Goal: Task Accomplishment & Management: Manage account settings

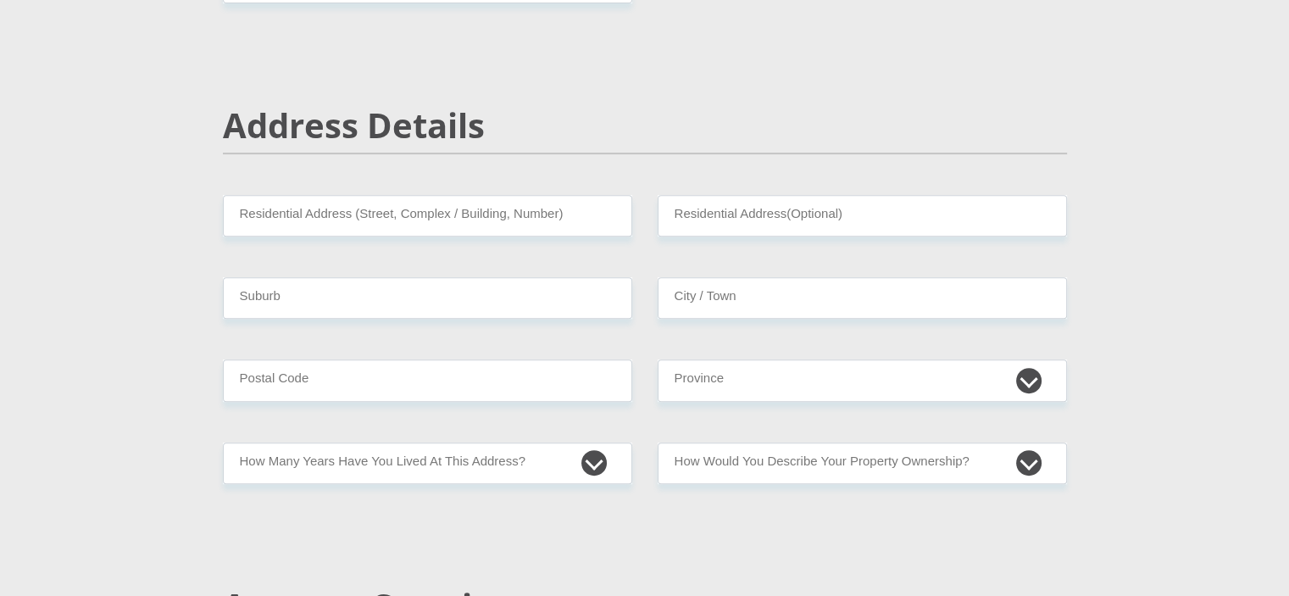
scroll to position [593, 0]
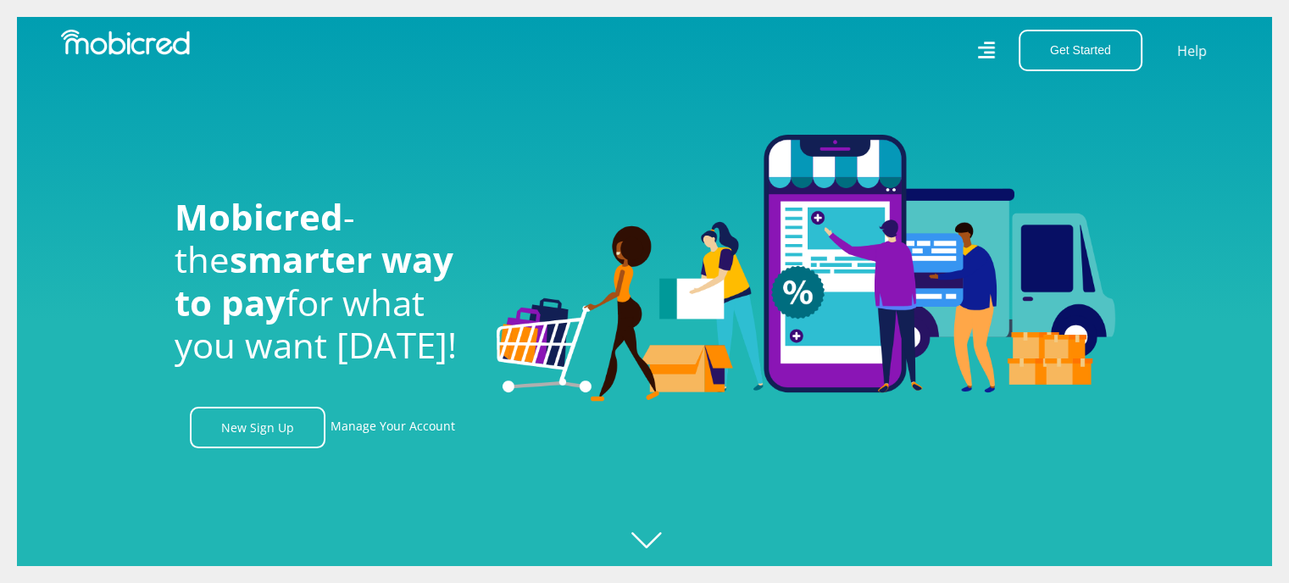
scroll to position [0, 1207]
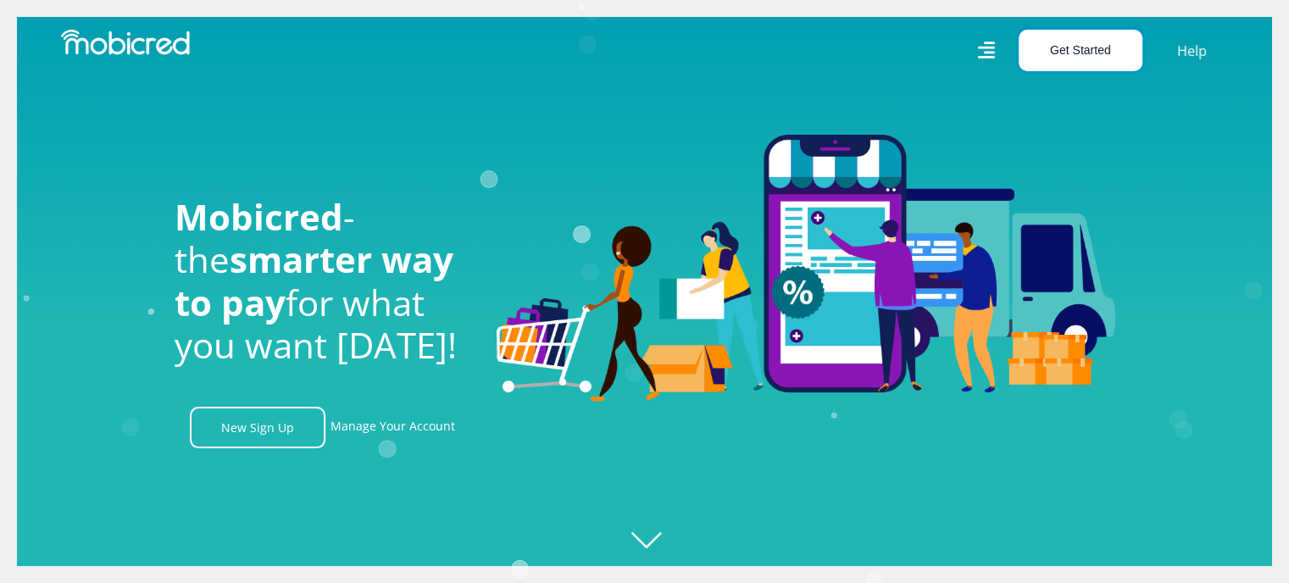
click at [1100, 43] on button "Get Started" at bounding box center [1081, 51] width 124 height 42
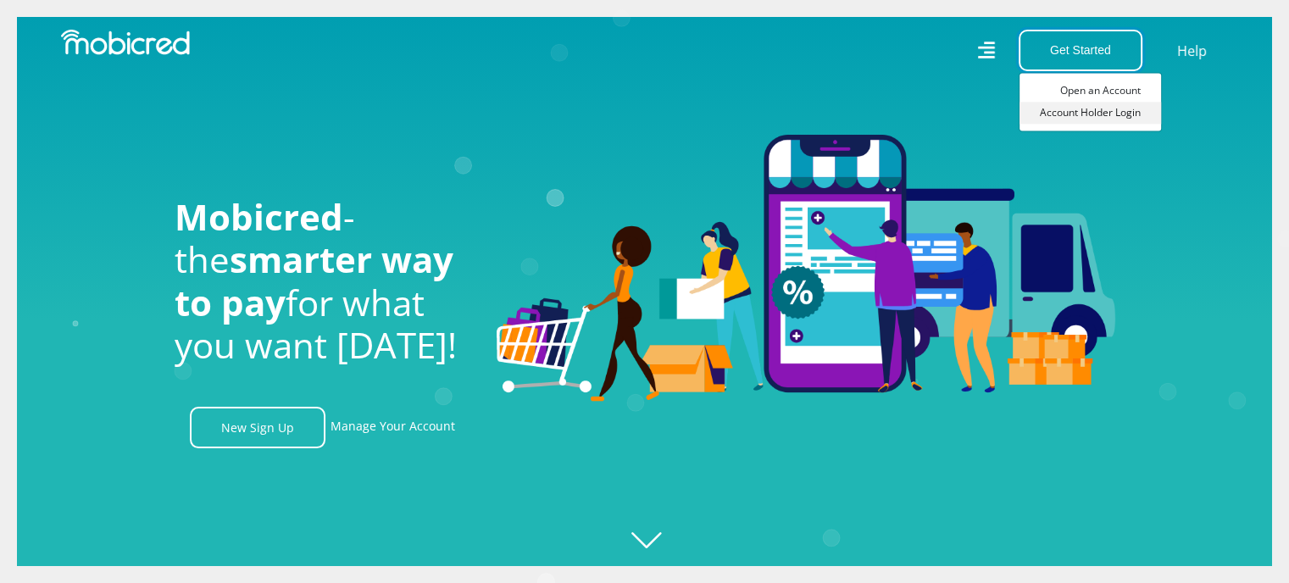
scroll to position [0, 2174]
click at [1103, 112] on link "Account Holder Login" at bounding box center [1091, 113] width 142 height 22
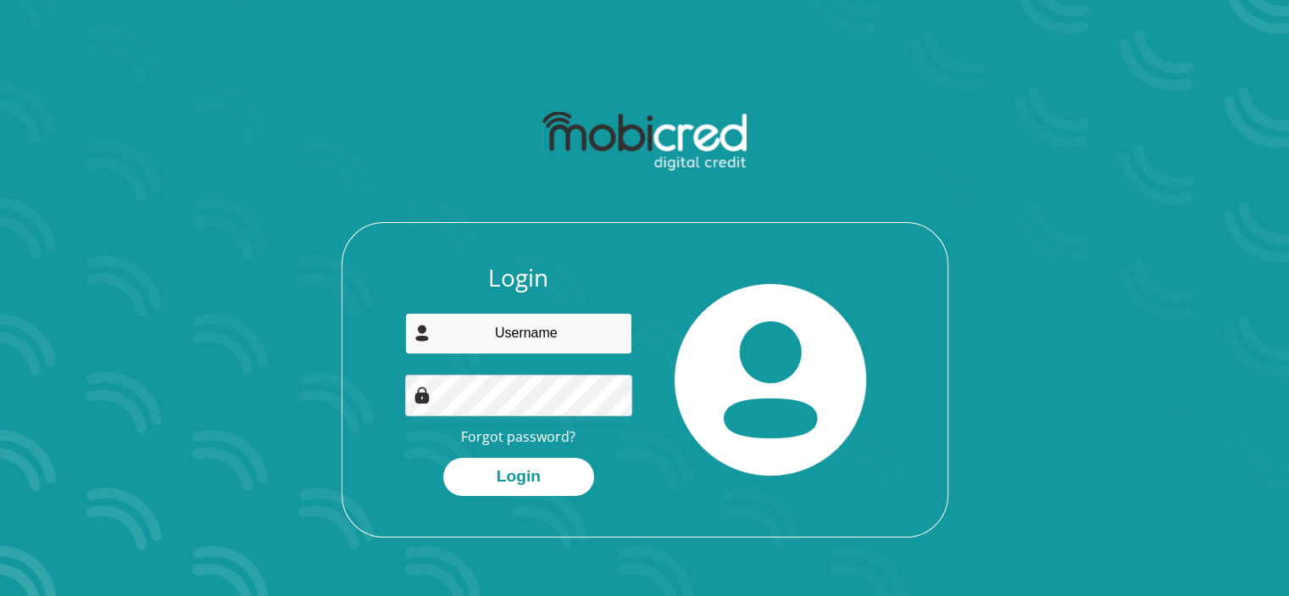
click at [549, 321] on input "email" at bounding box center [518, 334] width 227 height 42
type input "whitney.andrews28@gmail.com"
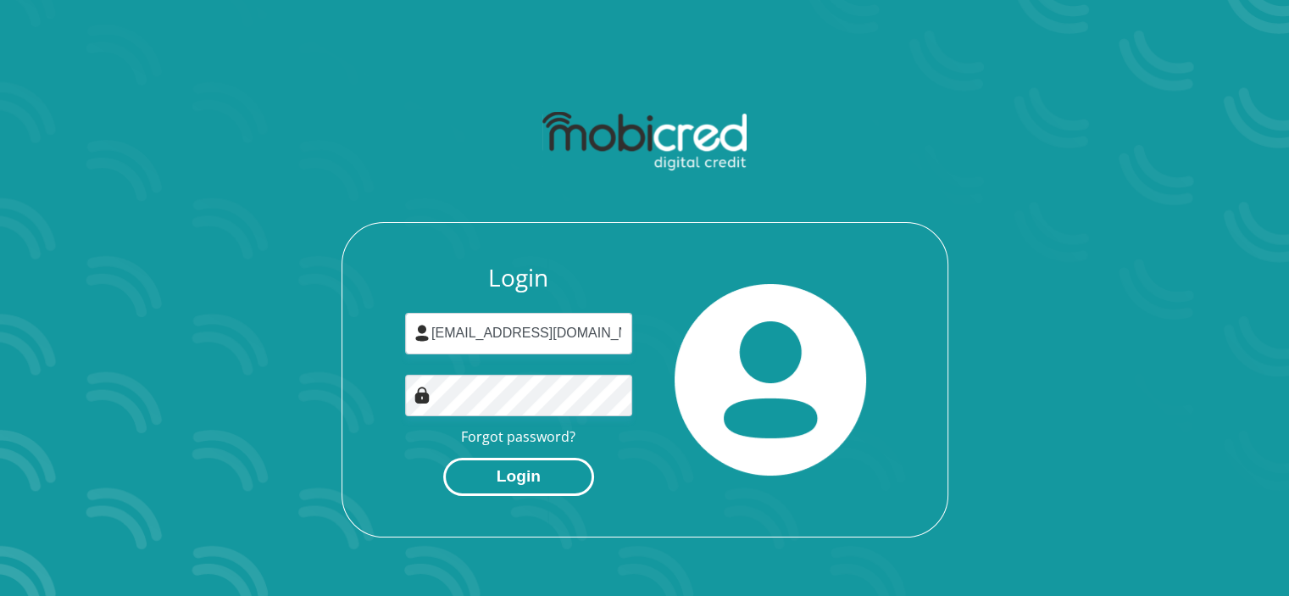
click at [526, 471] on button "Login" at bounding box center [518, 477] width 151 height 38
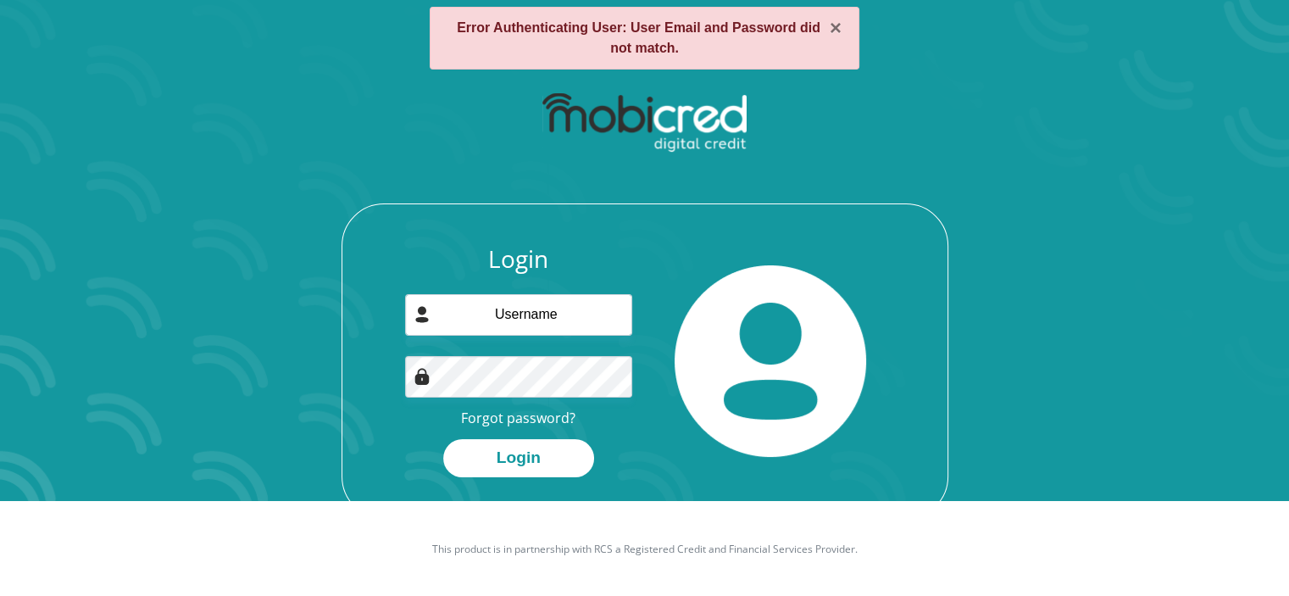
scroll to position [97, 0]
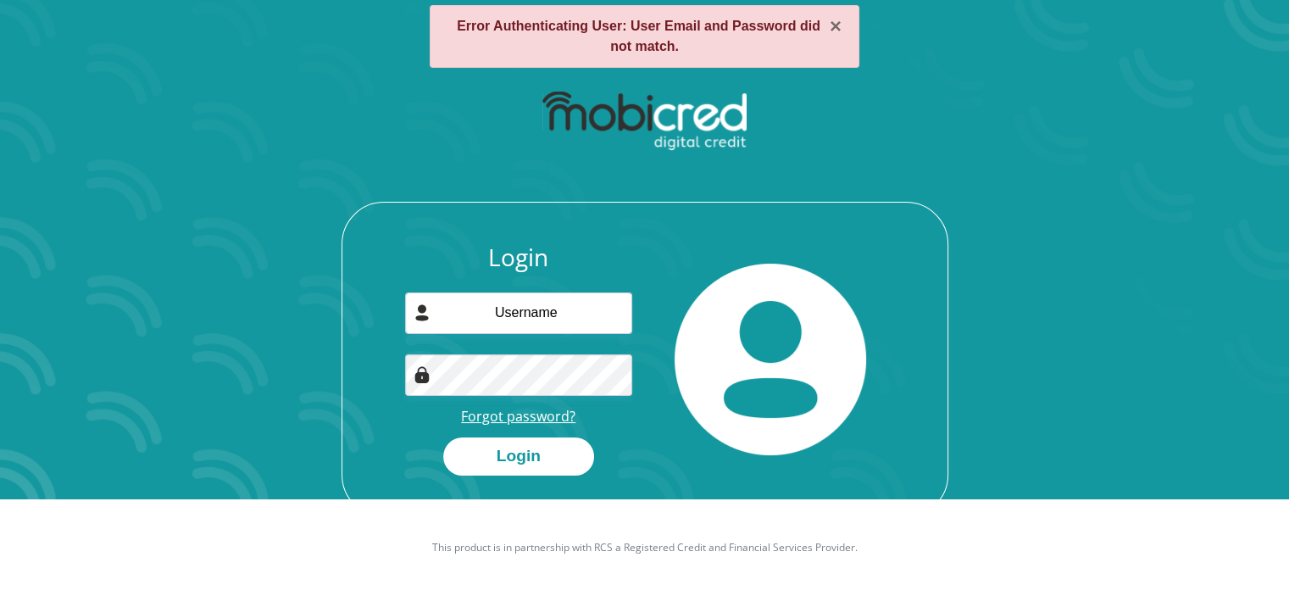
click at [505, 411] on link "Forgot password?" at bounding box center [518, 416] width 114 height 19
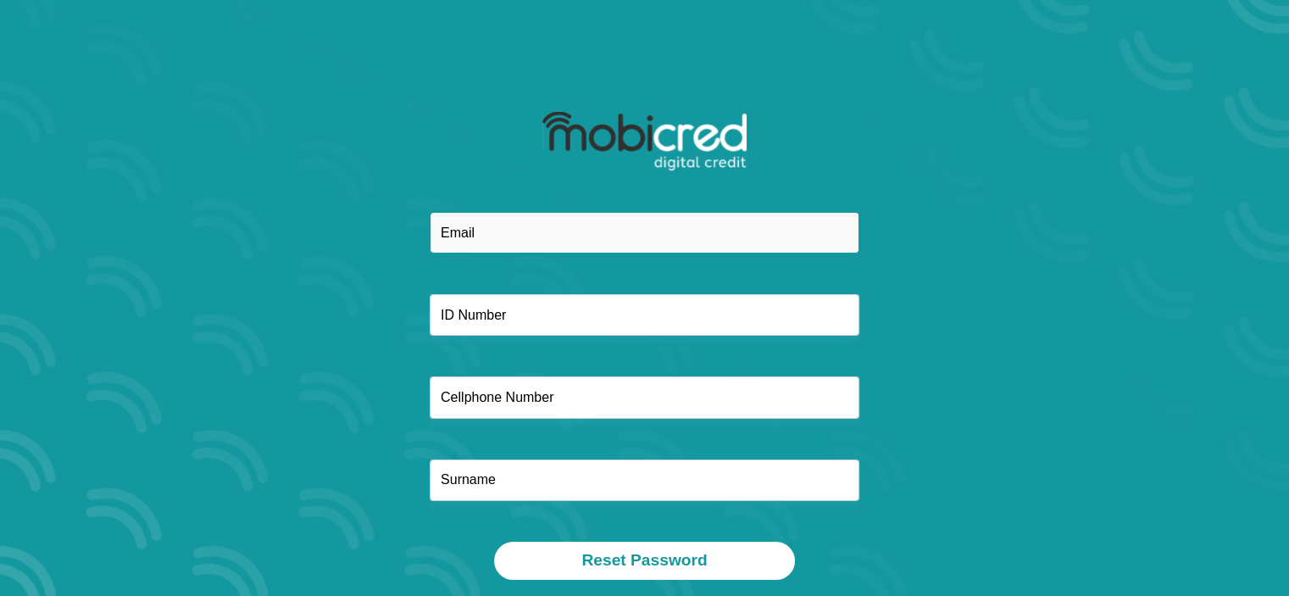
click at [563, 234] on input "email" at bounding box center [645, 233] width 430 height 42
type input "[EMAIL_ADDRESS][DOMAIN_NAME]"
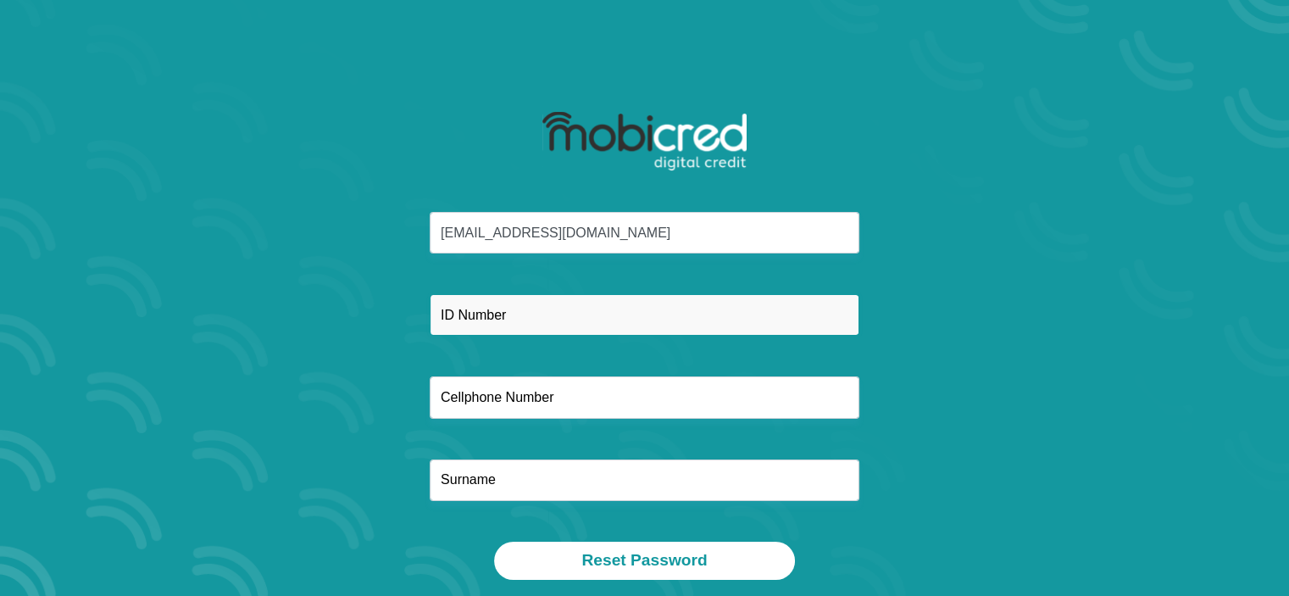
click at [563, 331] on input "text" at bounding box center [645, 315] width 430 height 42
type input "9402210202080"
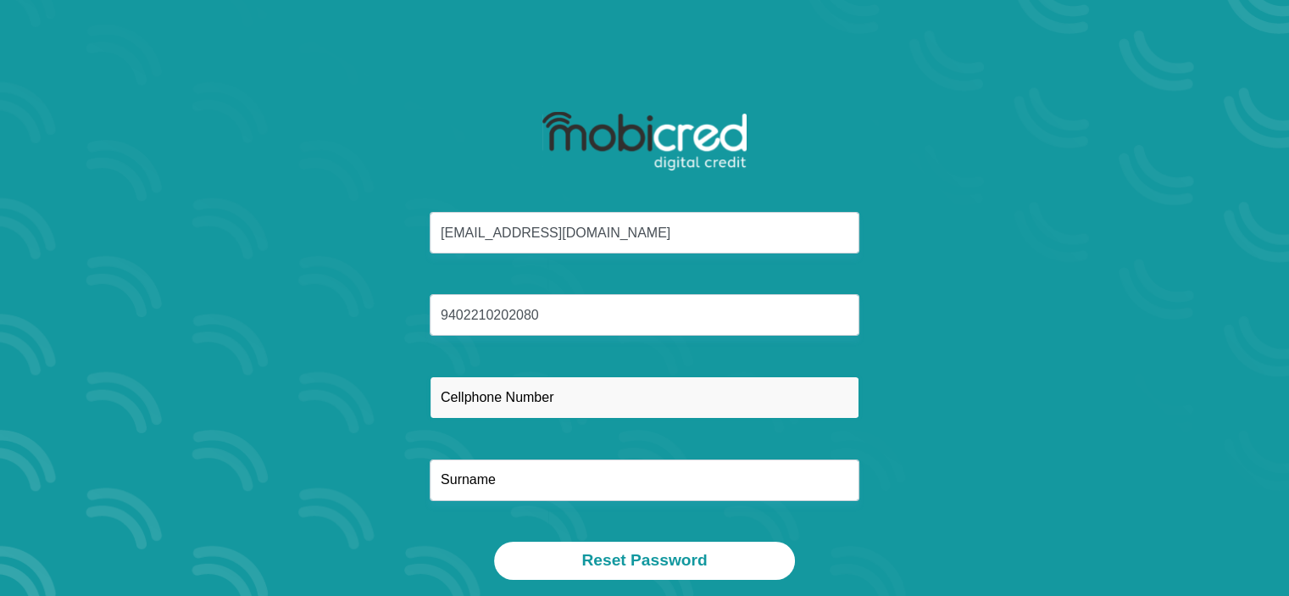
click at [492, 402] on input "text" at bounding box center [645, 397] width 430 height 42
type input "0684888400"
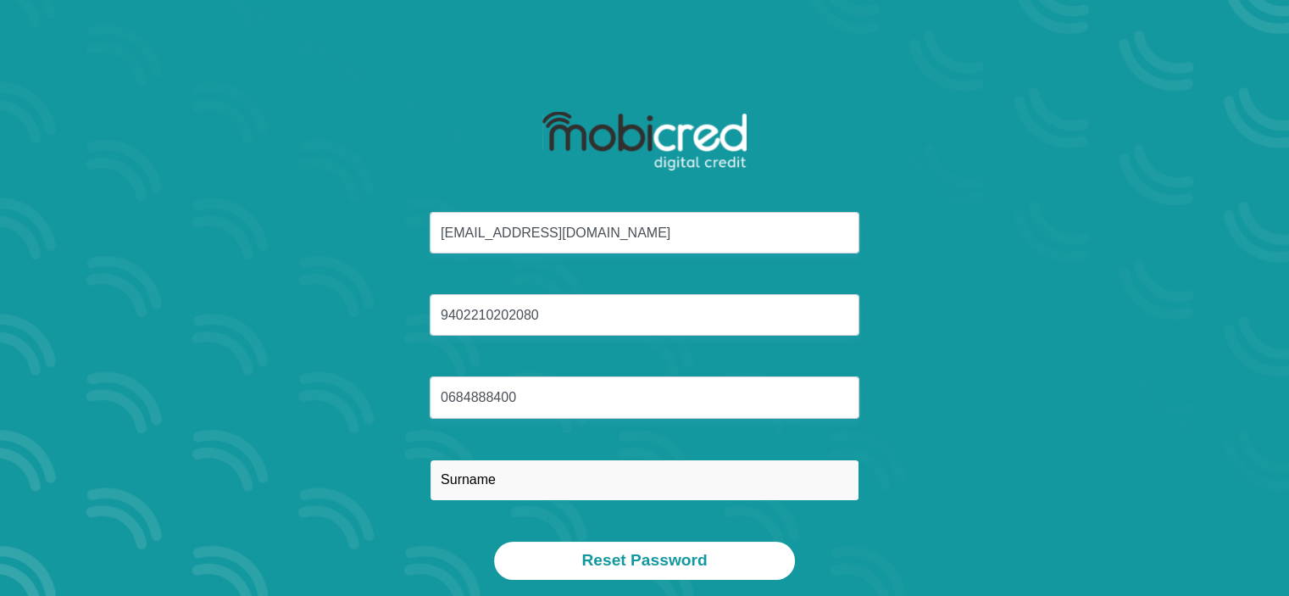
click at [498, 474] on input "text" at bounding box center [645, 480] width 430 height 42
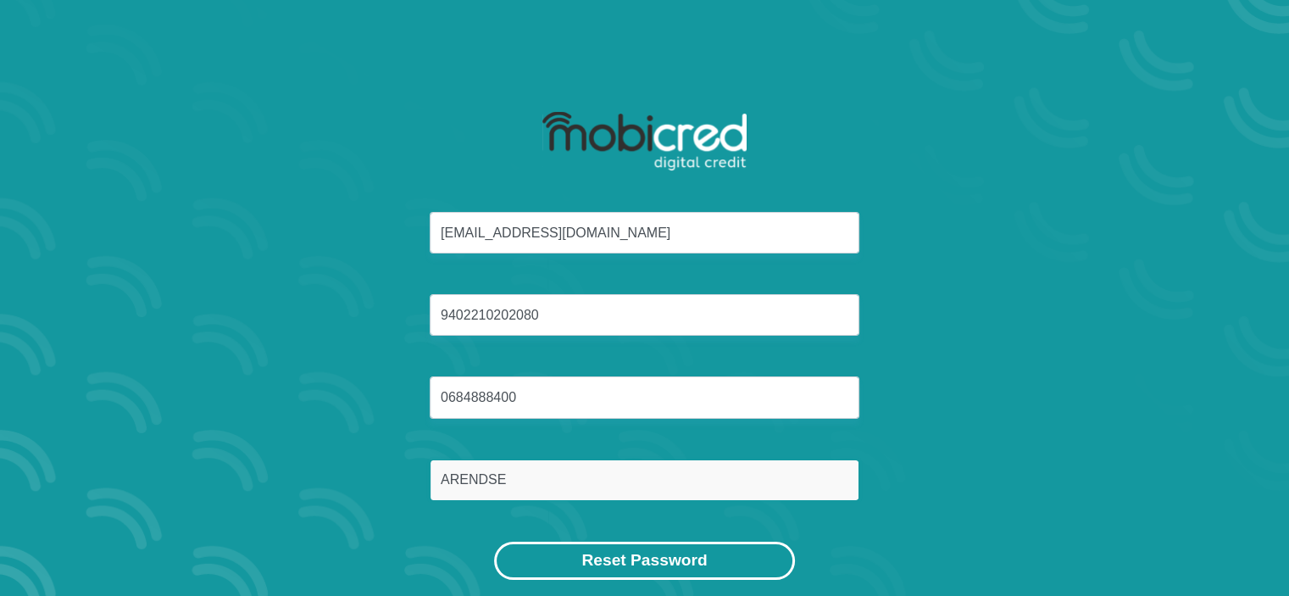
type input "ARENDSE"
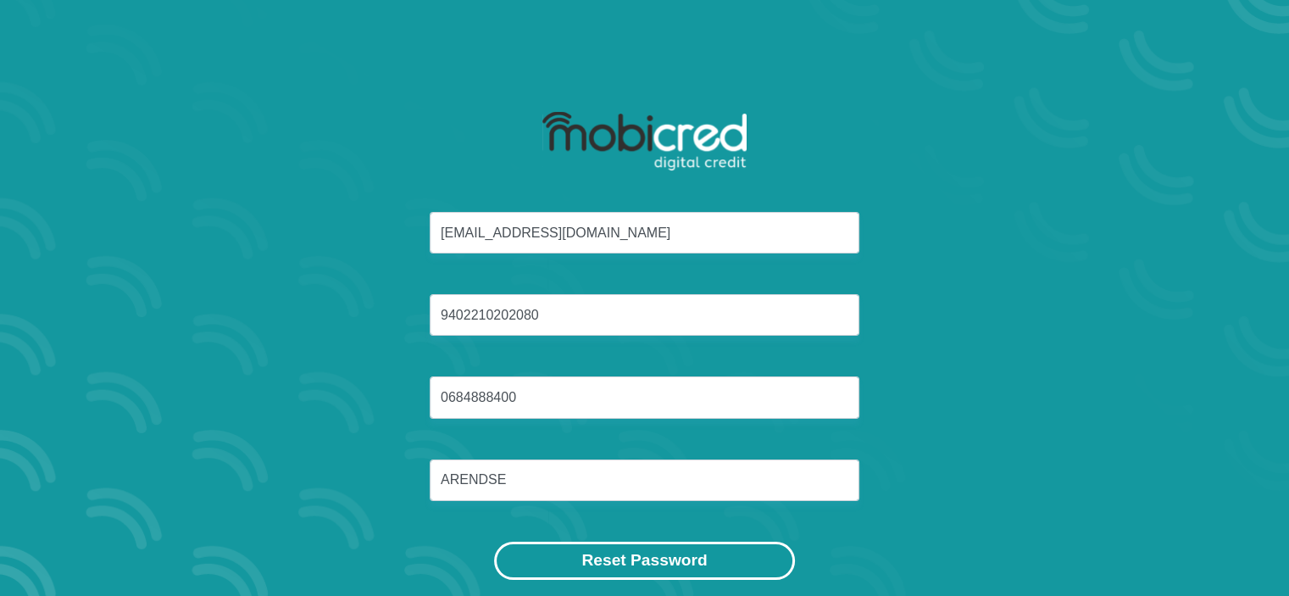
click at [615, 577] on button "Reset Password" at bounding box center [644, 561] width 300 height 38
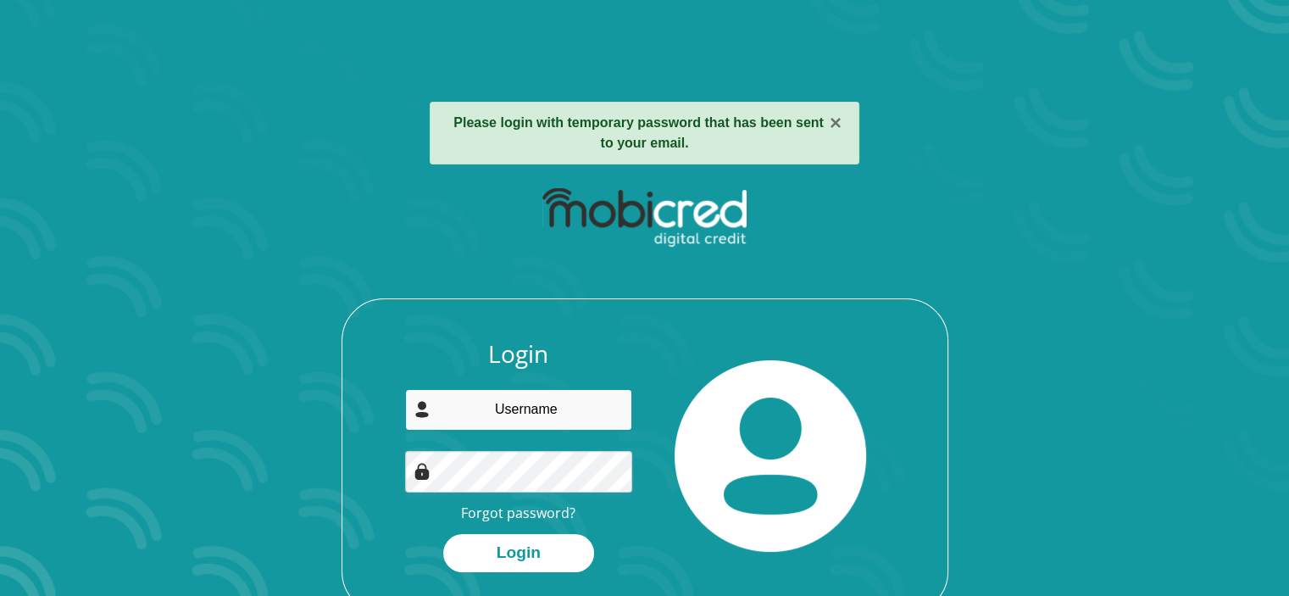
click at [536, 413] on input "email" at bounding box center [518, 410] width 227 height 42
type input "whitney.andrews28@gmail.com"
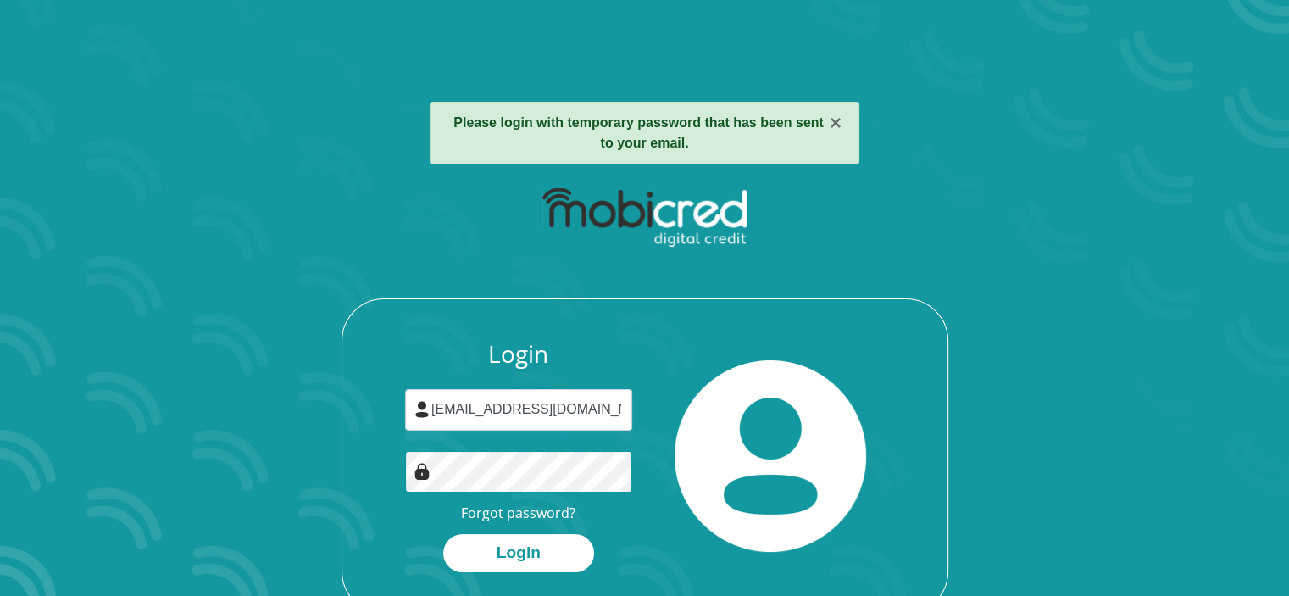
click at [330, 440] on div "Login whitney.andrews28@gmail.com Forgot password? Login" at bounding box center [645, 396] width 911 height 436
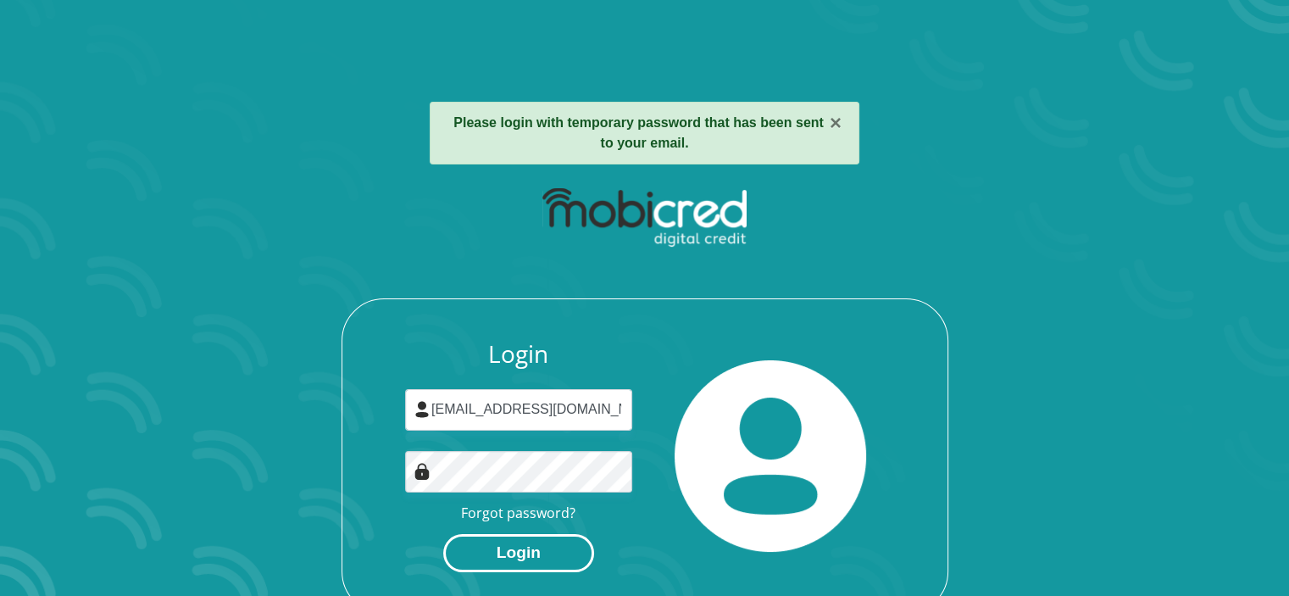
click at [529, 542] on button "Login" at bounding box center [518, 553] width 151 height 38
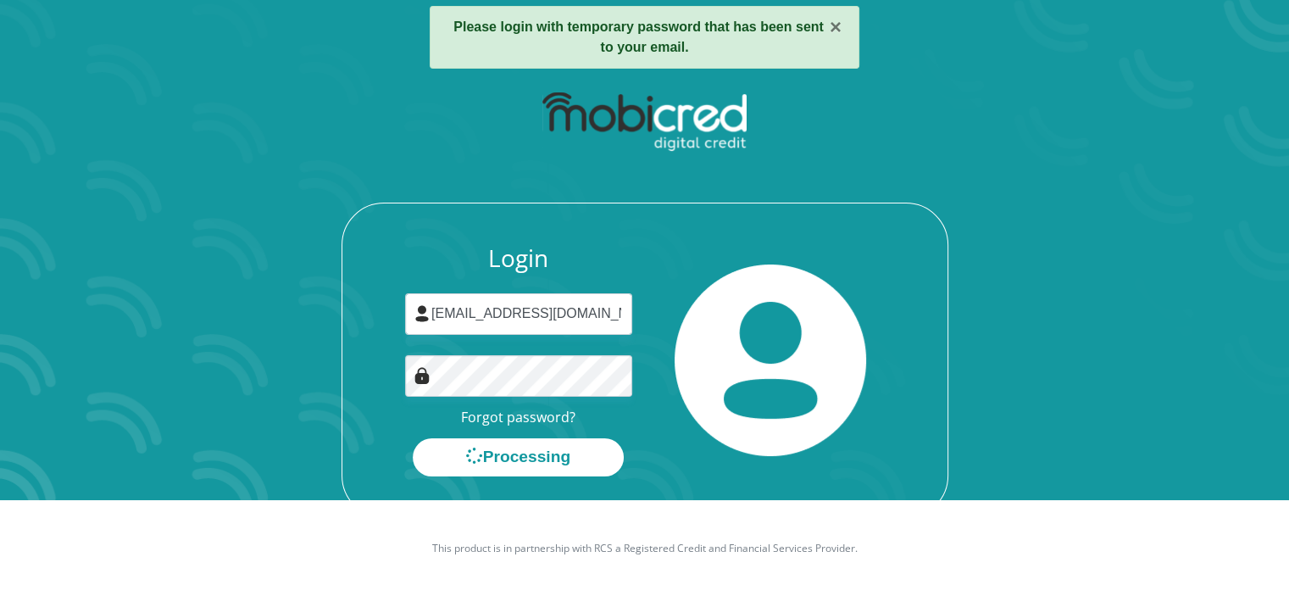
scroll to position [97, 0]
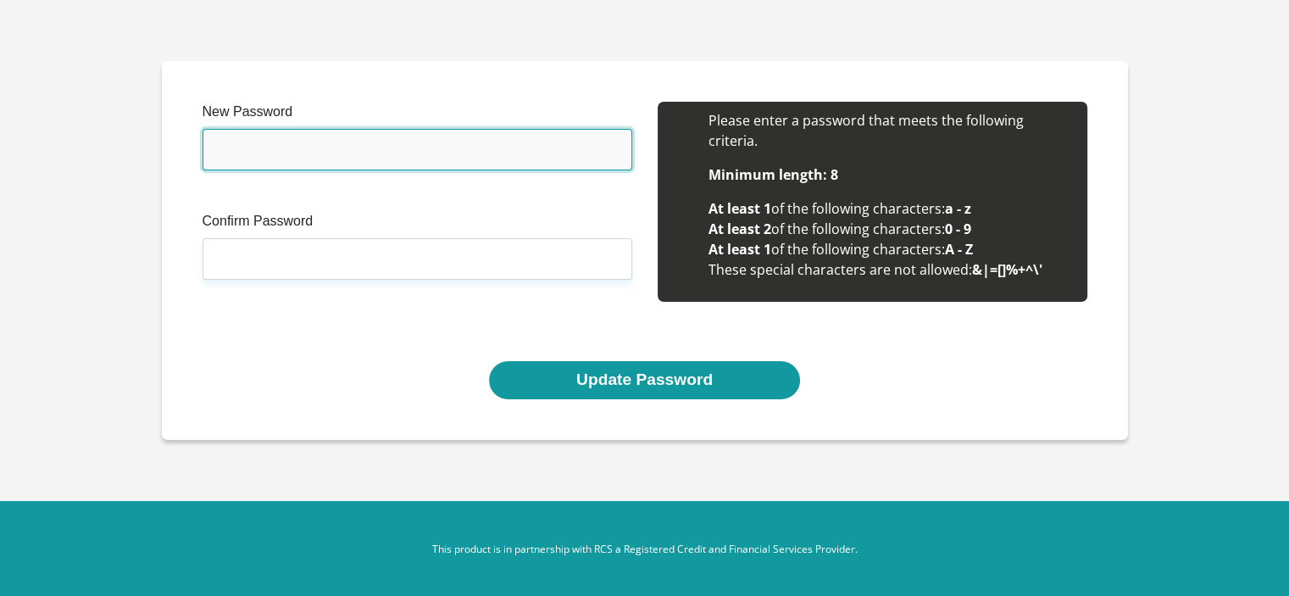
drag, startPoint x: 345, startPoint y: 145, endPoint x: 582, endPoint y: 201, distance: 243.1
click at [345, 145] on input "New Password" at bounding box center [418, 150] width 430 height 42
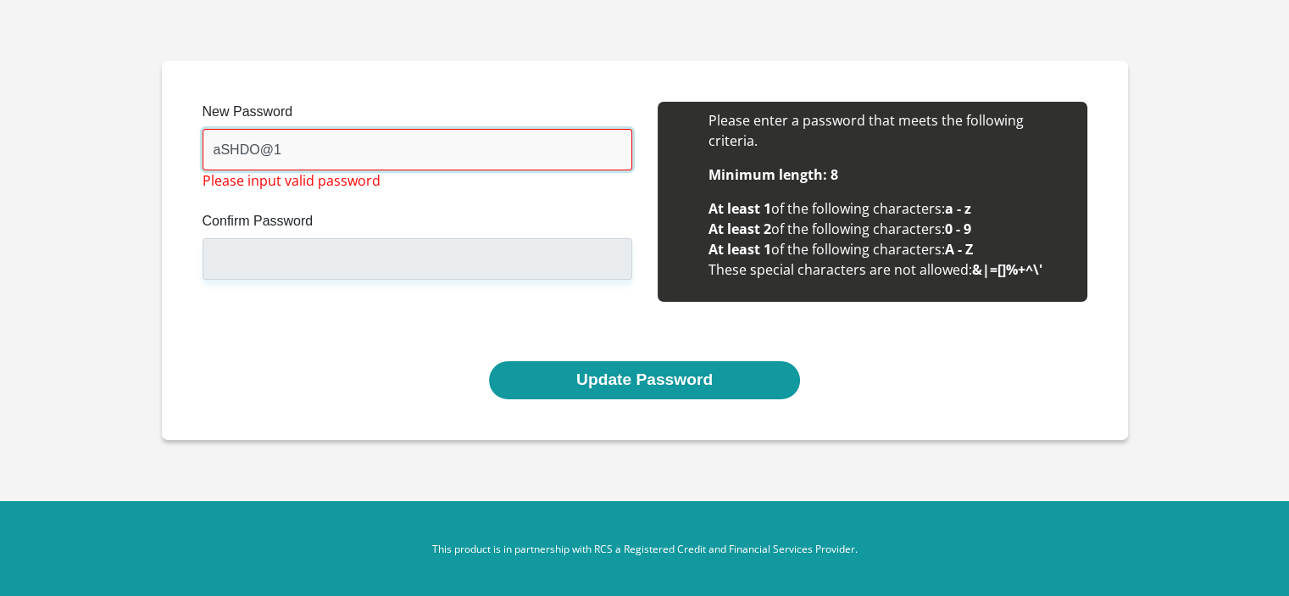
type input "aSHDO@12"
drag, startPoint x: 29, startPoint y: 147, endPoint x: 0, endPoint y: 131, distance: 32.6
click at [0, 131] on section "New Password aSHDO@12 Please input valid password Confirm Password Please input…" at bounding box center [644, 250] width 1289 height 501
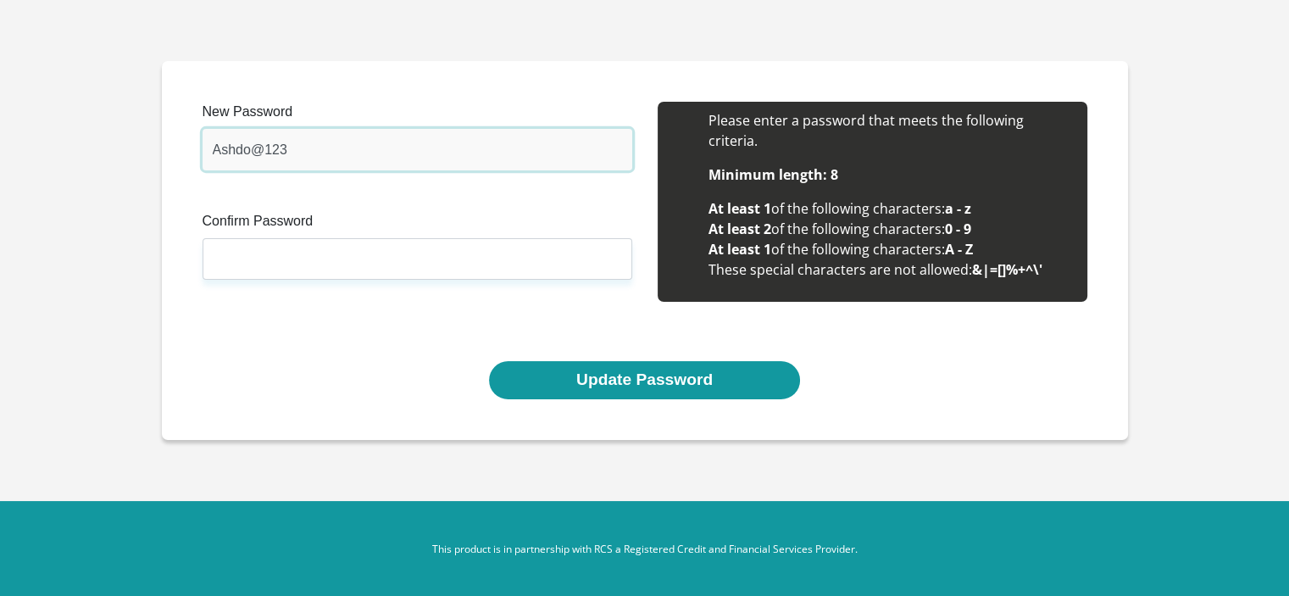
type input "Ashdo@123"
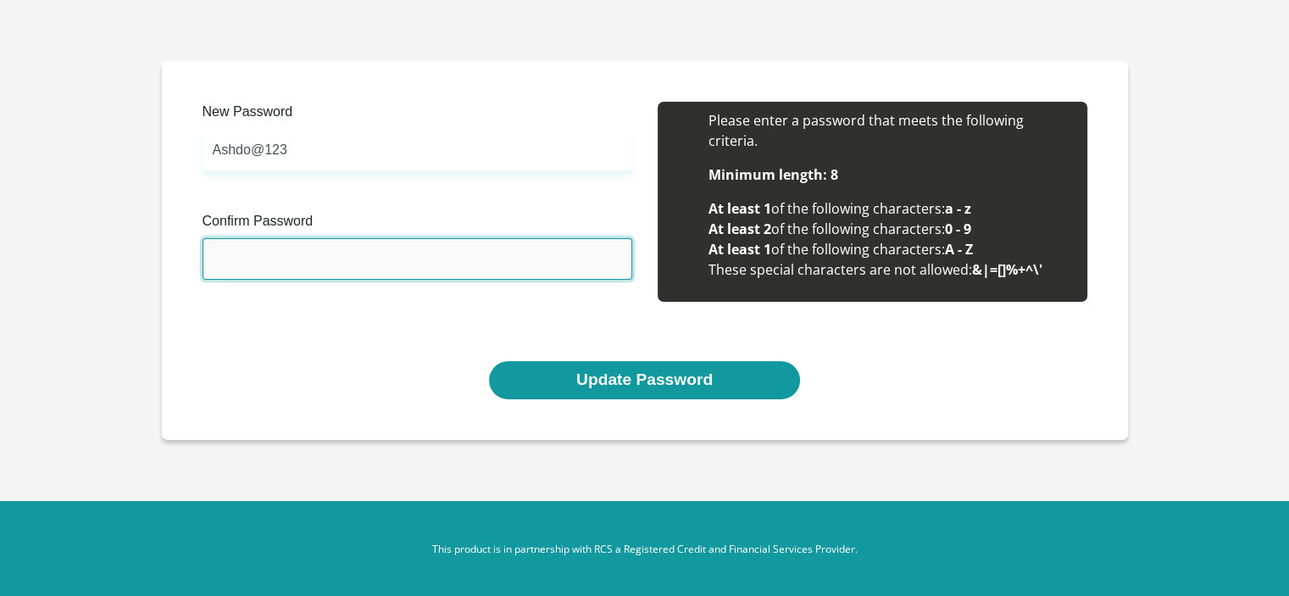
click at [241, 262] on input "Confirm Password" at bounding box center [418, 259] width 430 height 42
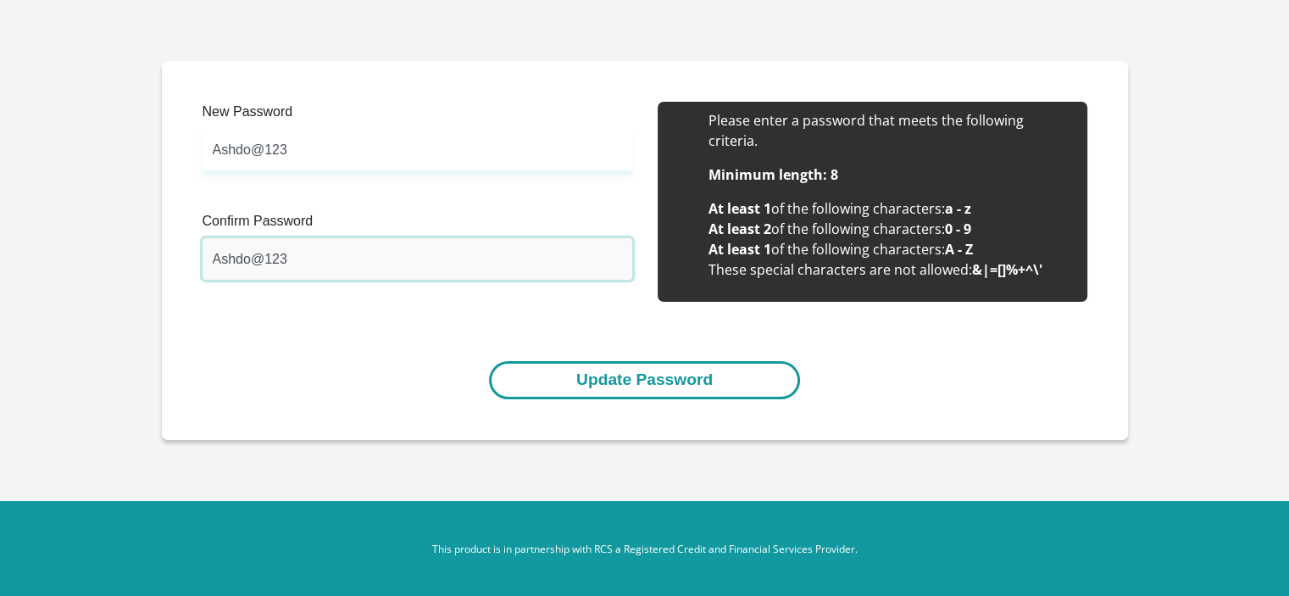
type input "Ashdo@123"
drag, startPoint x: 656, startPoint y: 388, endPoint x: 656, endPoint y: 364, distance: 24.6
click at [656, 388] on button "Update Password" at bounding box center [644, 380] width 311 height 38
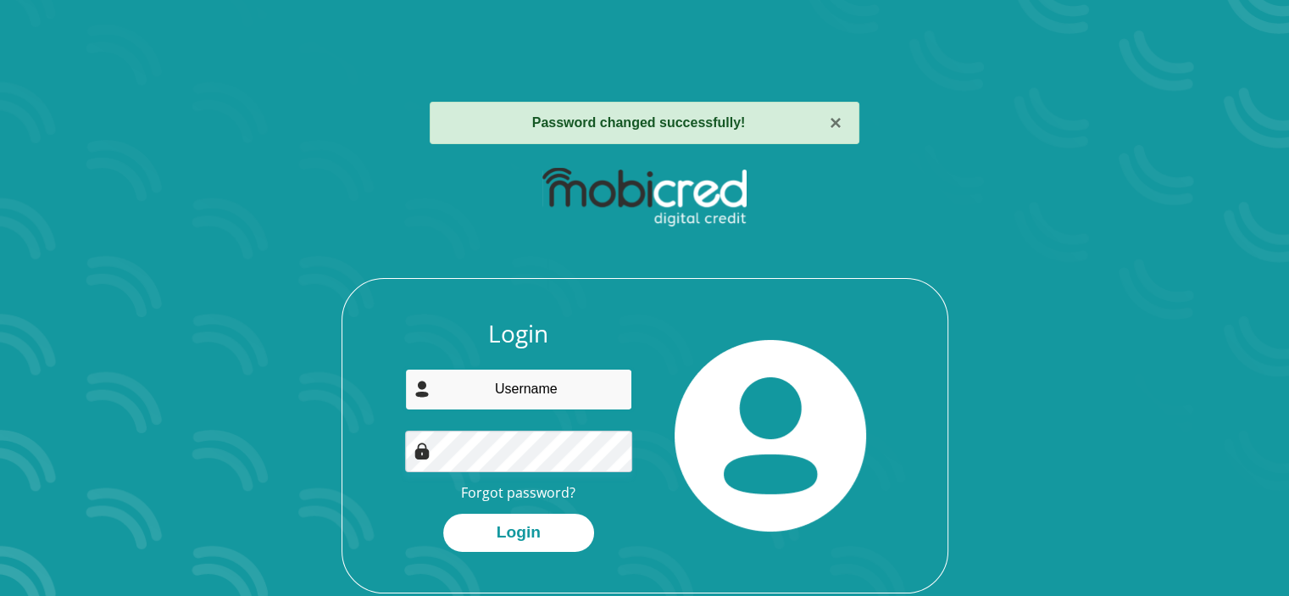
click at [585, 393] on input "email" at bounding box center [518, 390] width 227 height 42
type input "[EMAIL_ADDRESS][DOMAIN_NAME]"
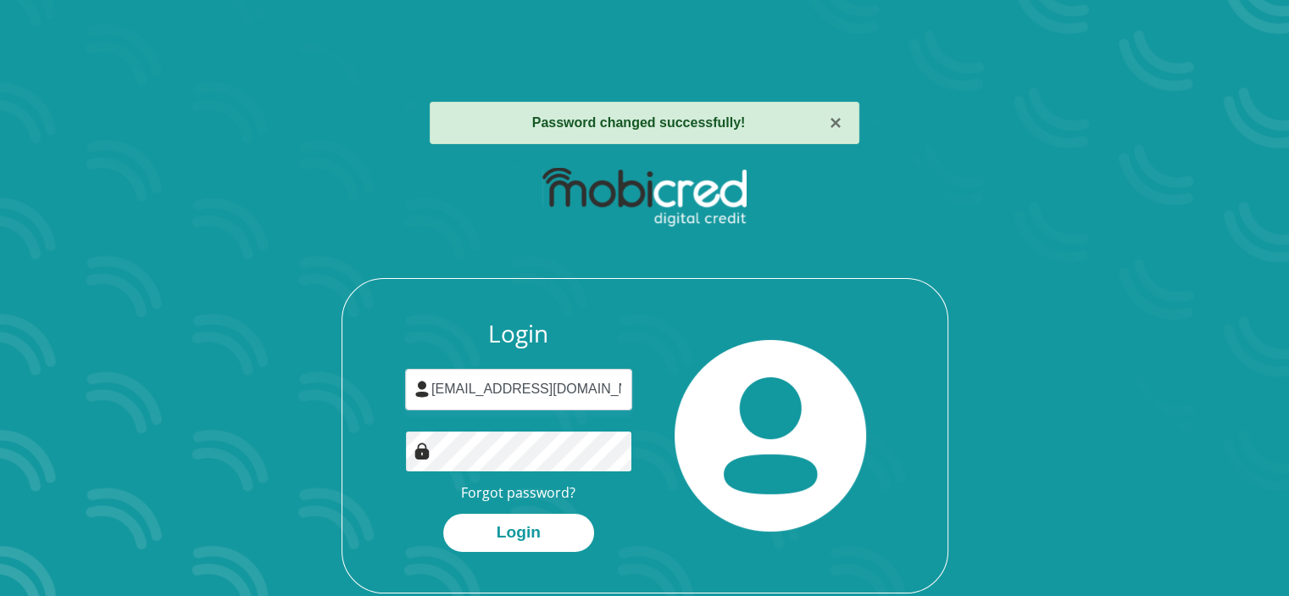
click at [217, 398] on div "Login whitney.andrews28@gmail.com Forgot password? Login" at bounding box center [645, 376] width 911 height 436
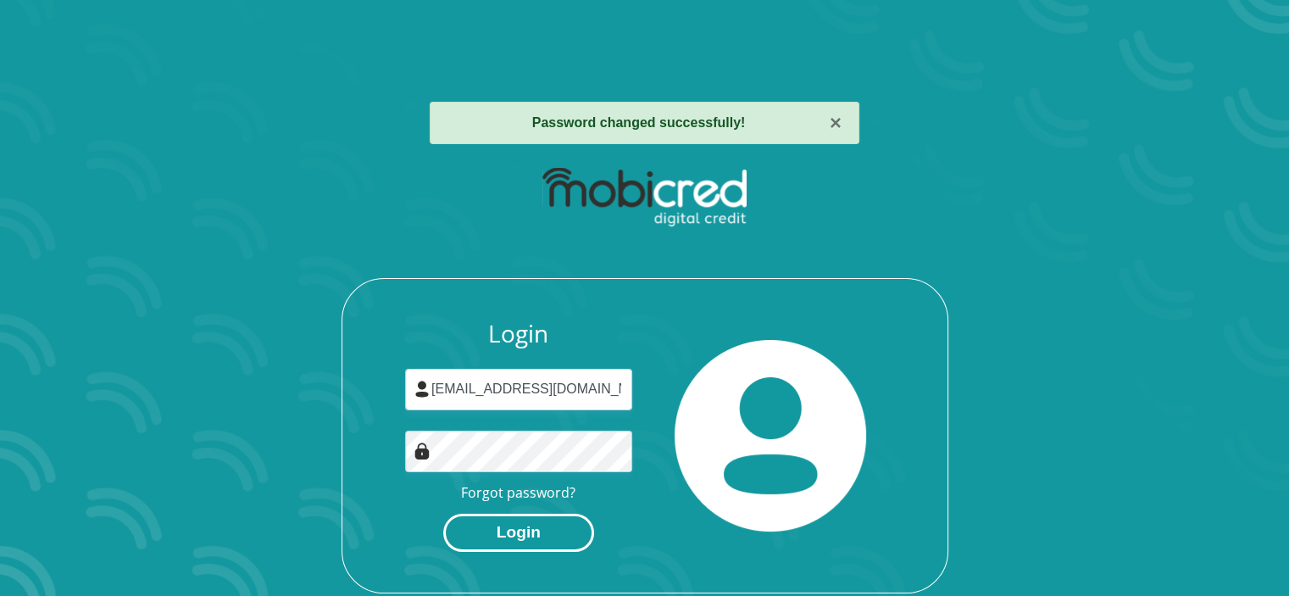
click at [532, 520] on button "Login" at bounding box center [518, 533] width 151 height 38
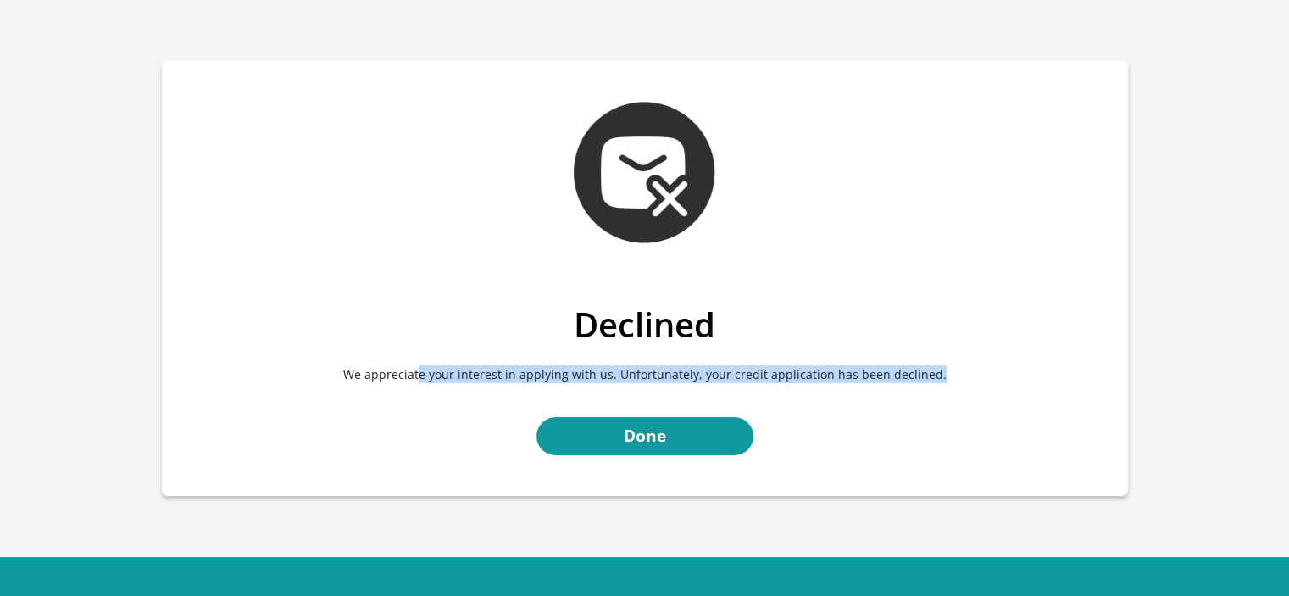
drag, startPoint x: 431, startPoint y: 380, endPoint x: 1007, endPoint y: 354, distance: 577.1
click at [943, 383] on p "We appreciate your interest in applying with us. Unfortunately, your credit app…" at bounding box center [645, 374] width 941 height 58
click at [667, 439] on link "Done" at bounding box center [645, 436] width 217 height 38
